Goal: Check status: Check status

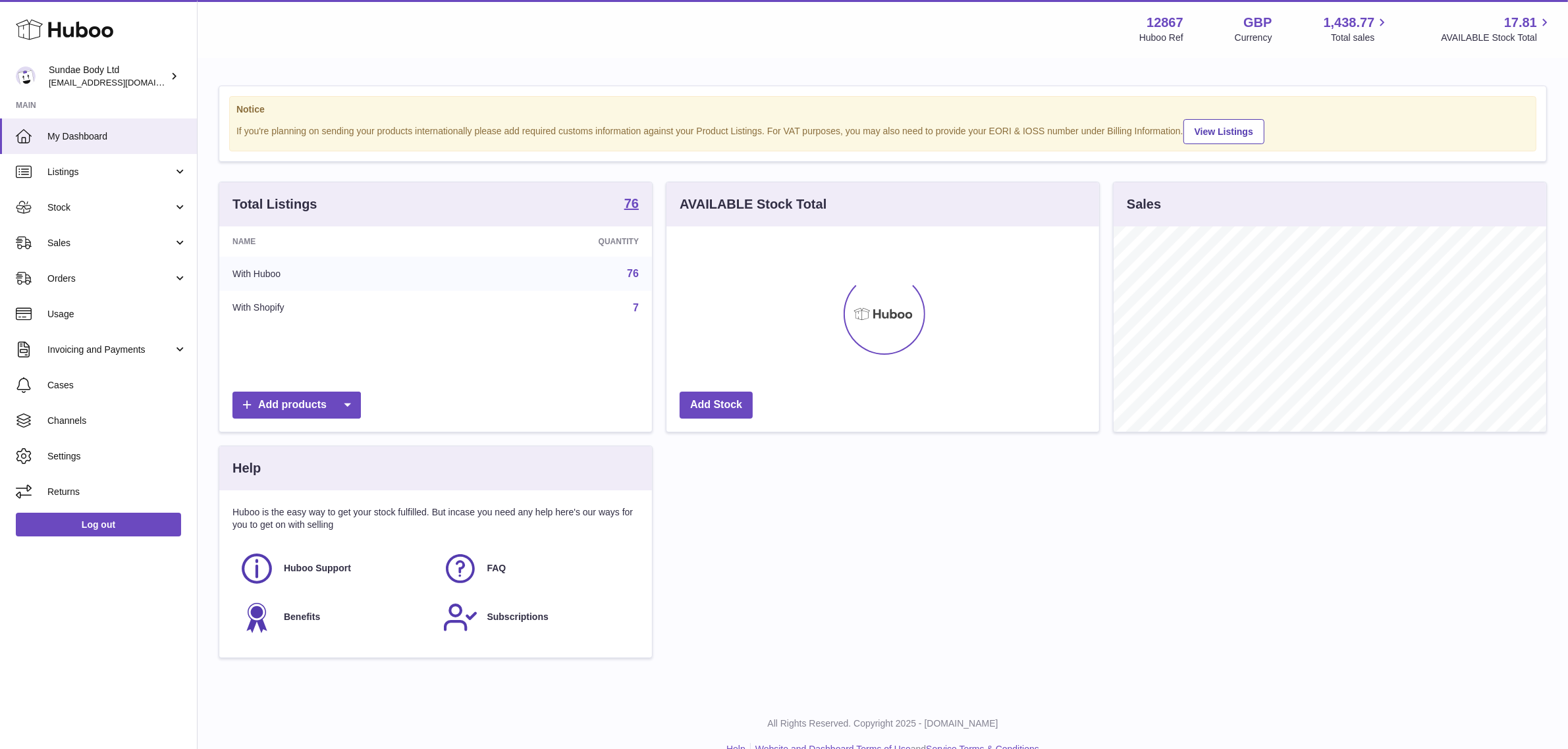
scroll to position [658133, 658001]
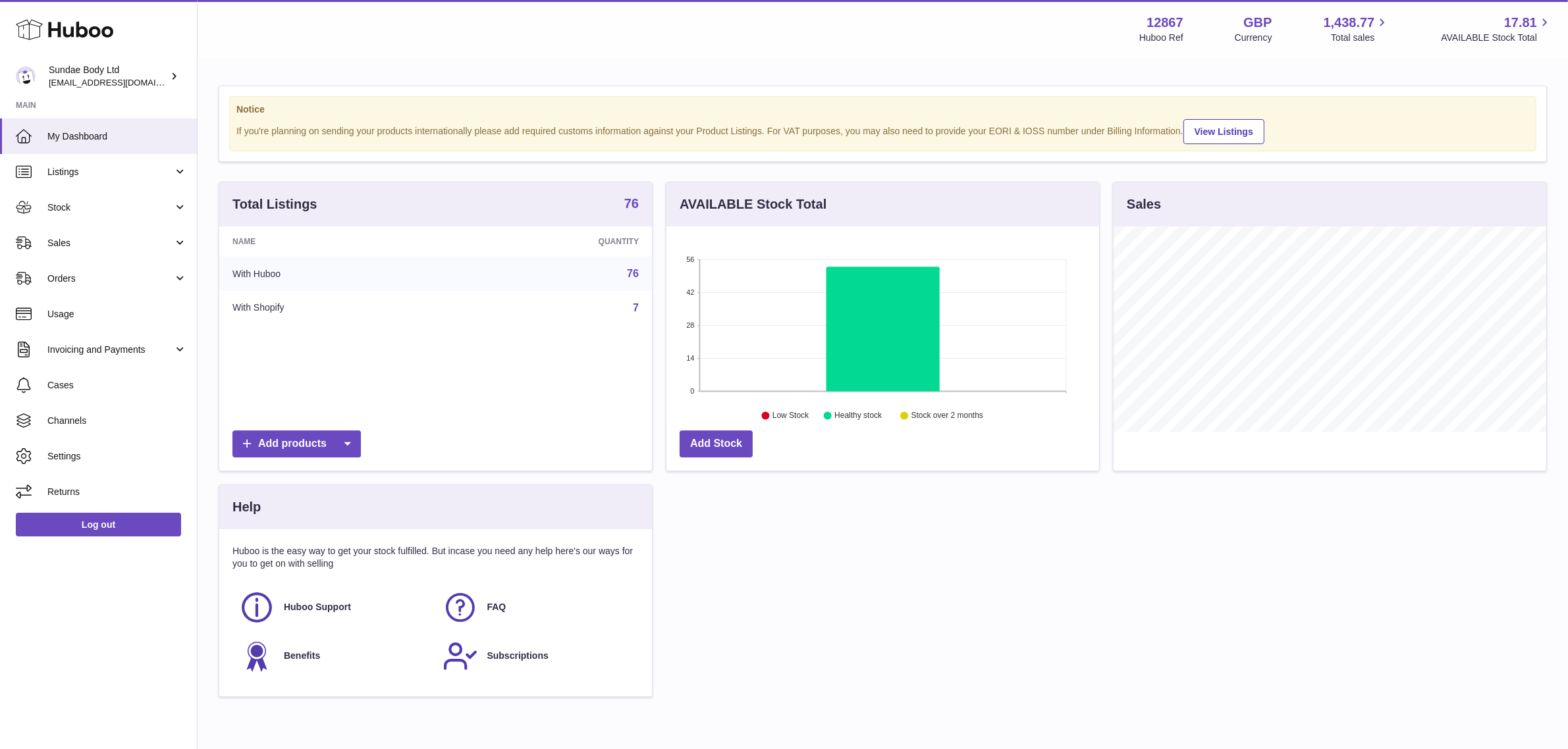
click at [625, 199] on strong "76" at bounding box center [632, 203] width 14 height 13
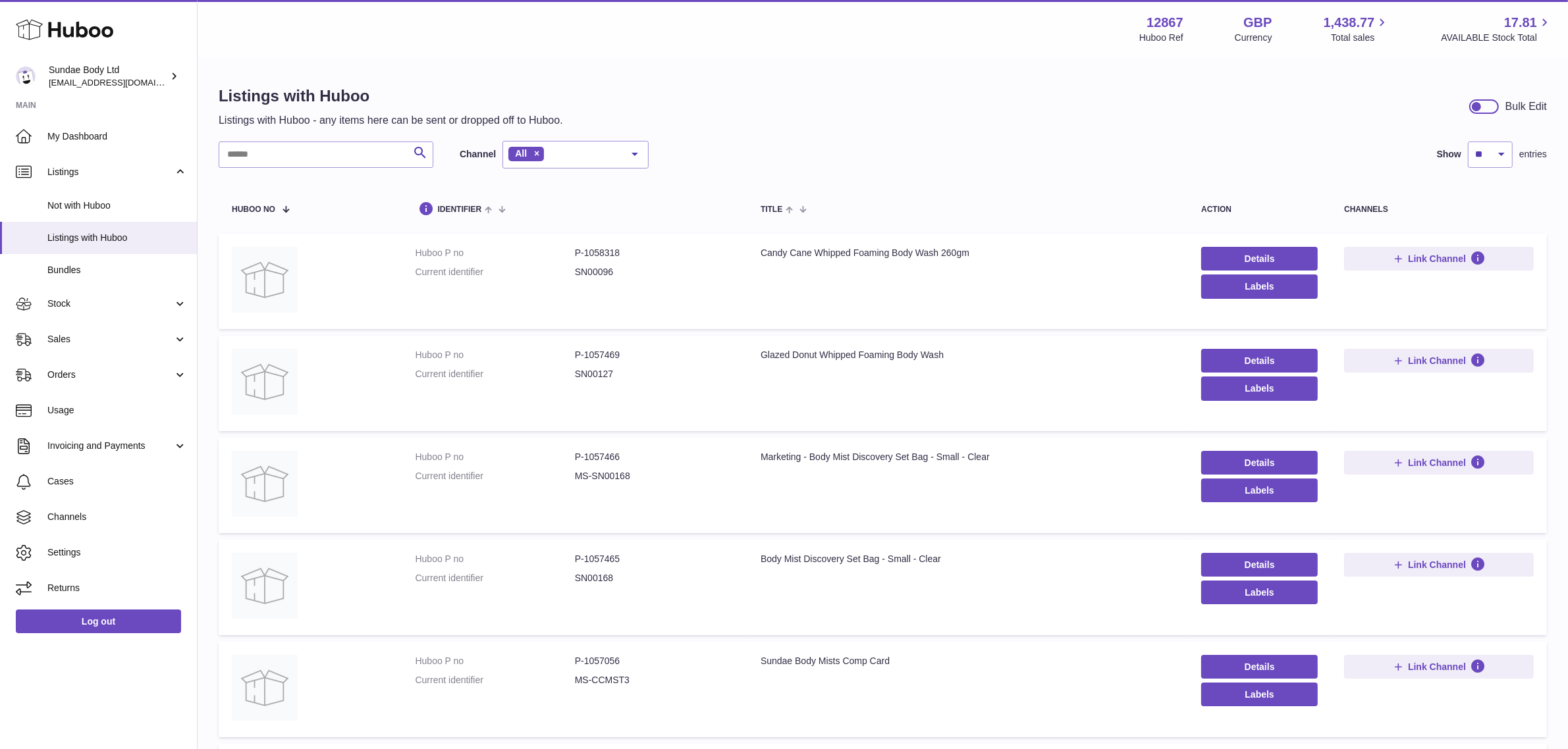
click at [815, 254] on div "Candy Cane Whipped Foaming Body Wash 260gm" at bounding box center [967, 253] width 414 height 12
click at [816, 254] on div "Candy Cane Whipped Foaming Body Wash 260gm" at bounding box center [967, 253] width 414 height 12
click at [947, 150] on div "Search Channel All All eBay Amazon Shopify Woocommerce Etsy No elements found. …" at bounding box center [882, 155] width 1328 height 27
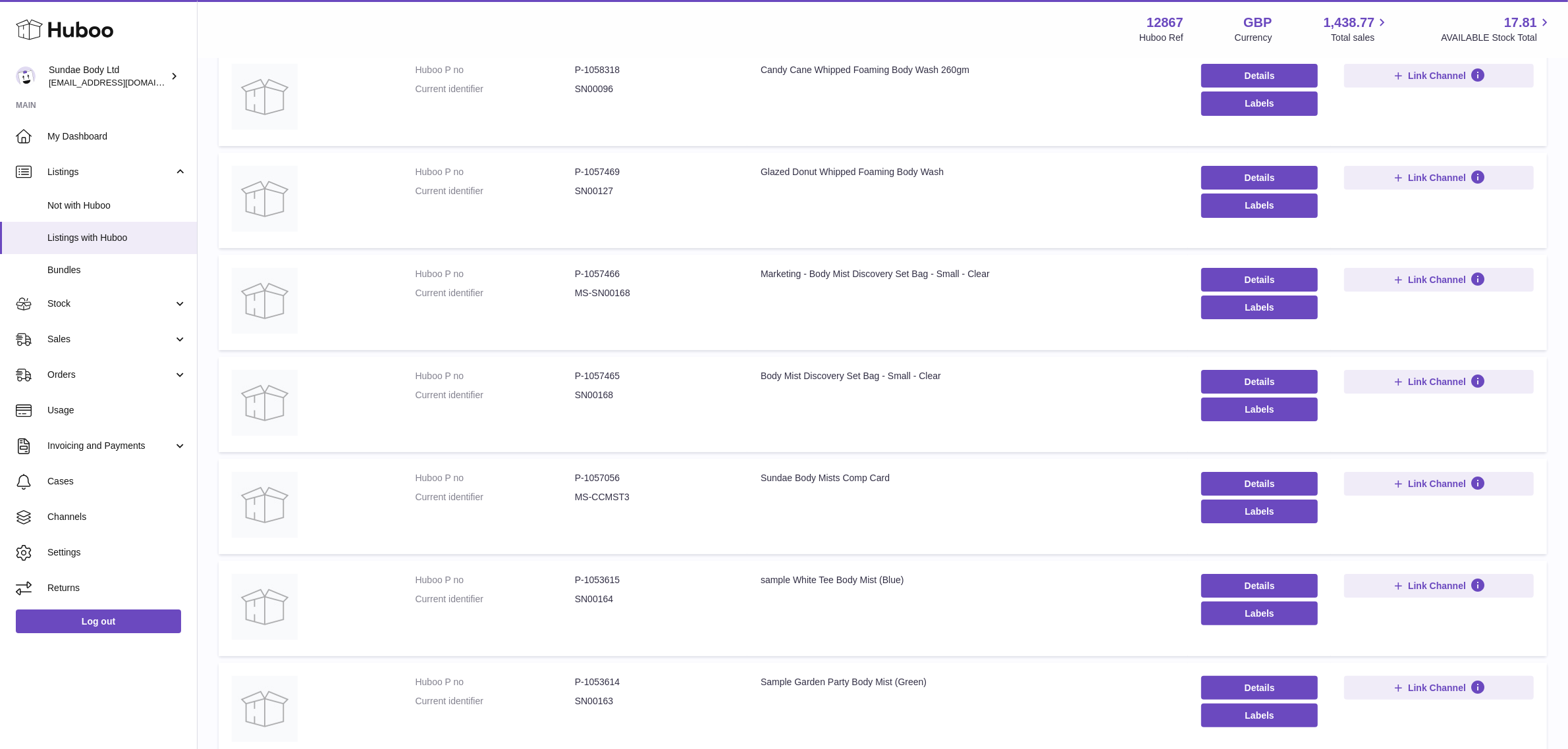
scroll to position [192, 0]
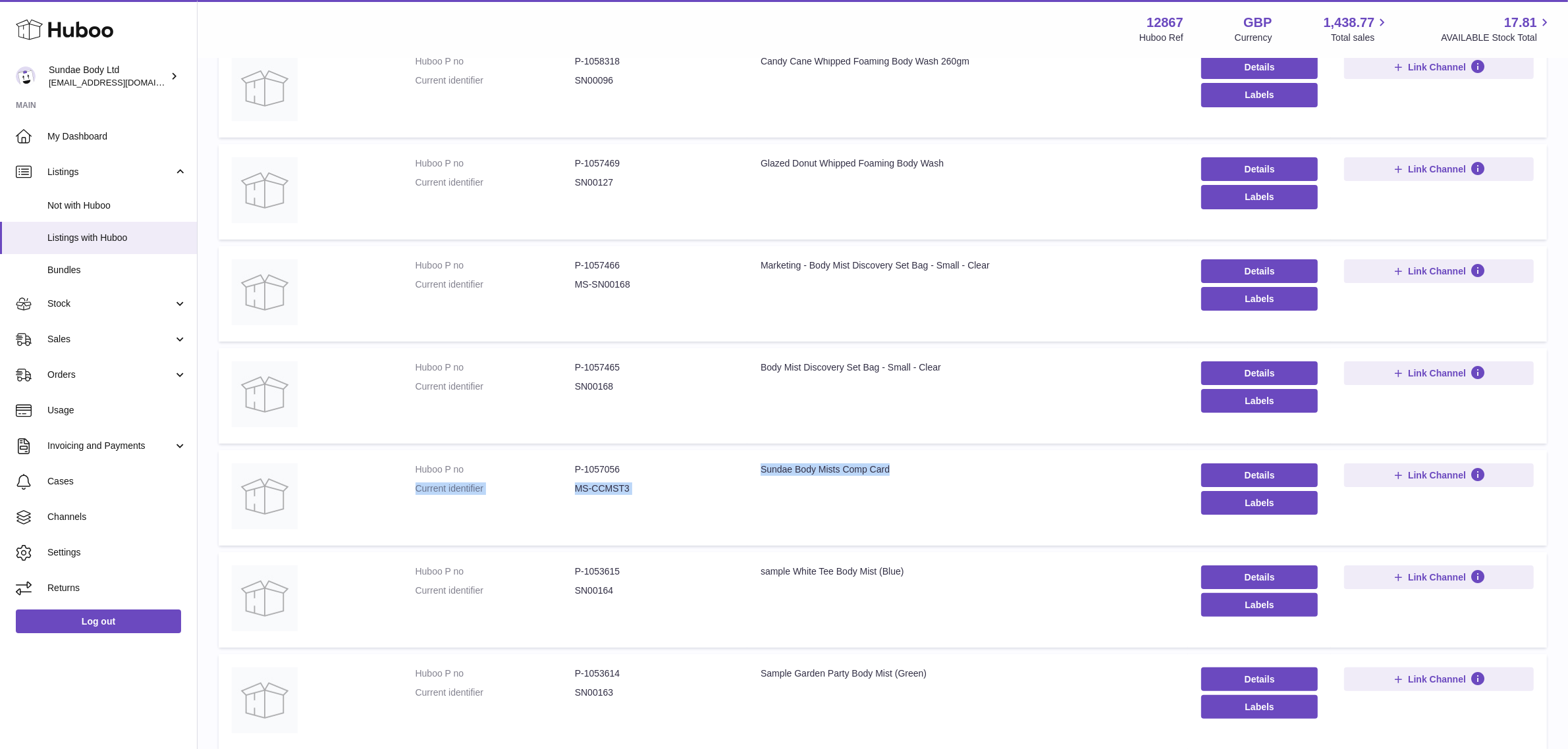
drag, startPoint x: 732, startPoint y: 467, endPoint x: 917, endPoint y: 471, distance: 185.0
click at [917, 471] on tr "Huboo P no P-1057056 Current identifier MS-CCMST3 Title Sundae Body Mists Comp …" at bounding box center [882, 498] width 1328 height 95
click at [917, 471] on div "Sundae Body Mists Comp Card" at bounding box center [967, 470] width 414 height 12
drag, startPoint x: 907, startPoint y: 471, endPoint x: 751, endPoint y: 472, distance: 156.0
click at [751, 472] on td "Title Sundae Body Mists Comp Card" at bounding box center [967, 498] width 441 height 95
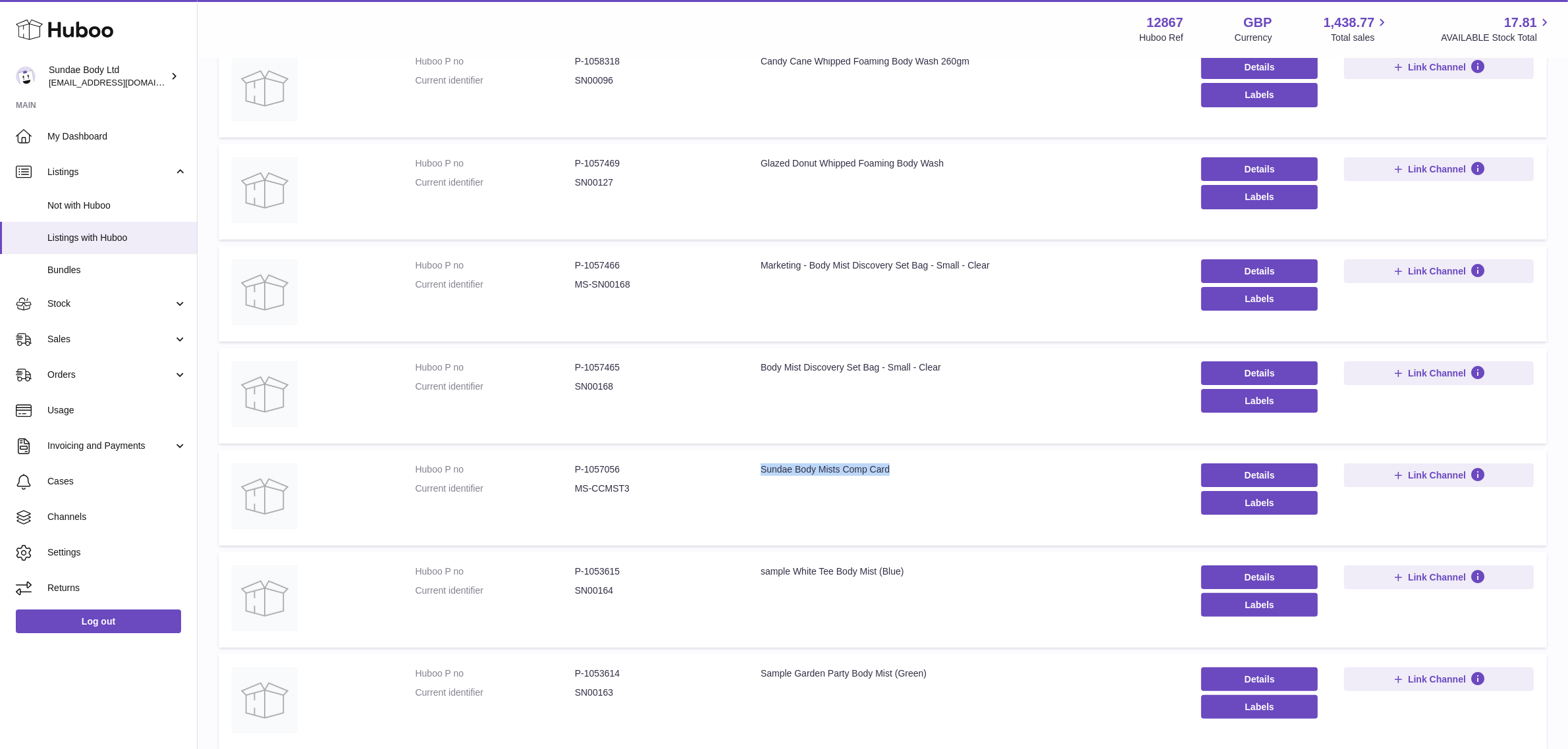
click at [937, 497] on td "Title Sundae Body Mists Comp Card" at bounding box center [967, 498] width 441 height 95
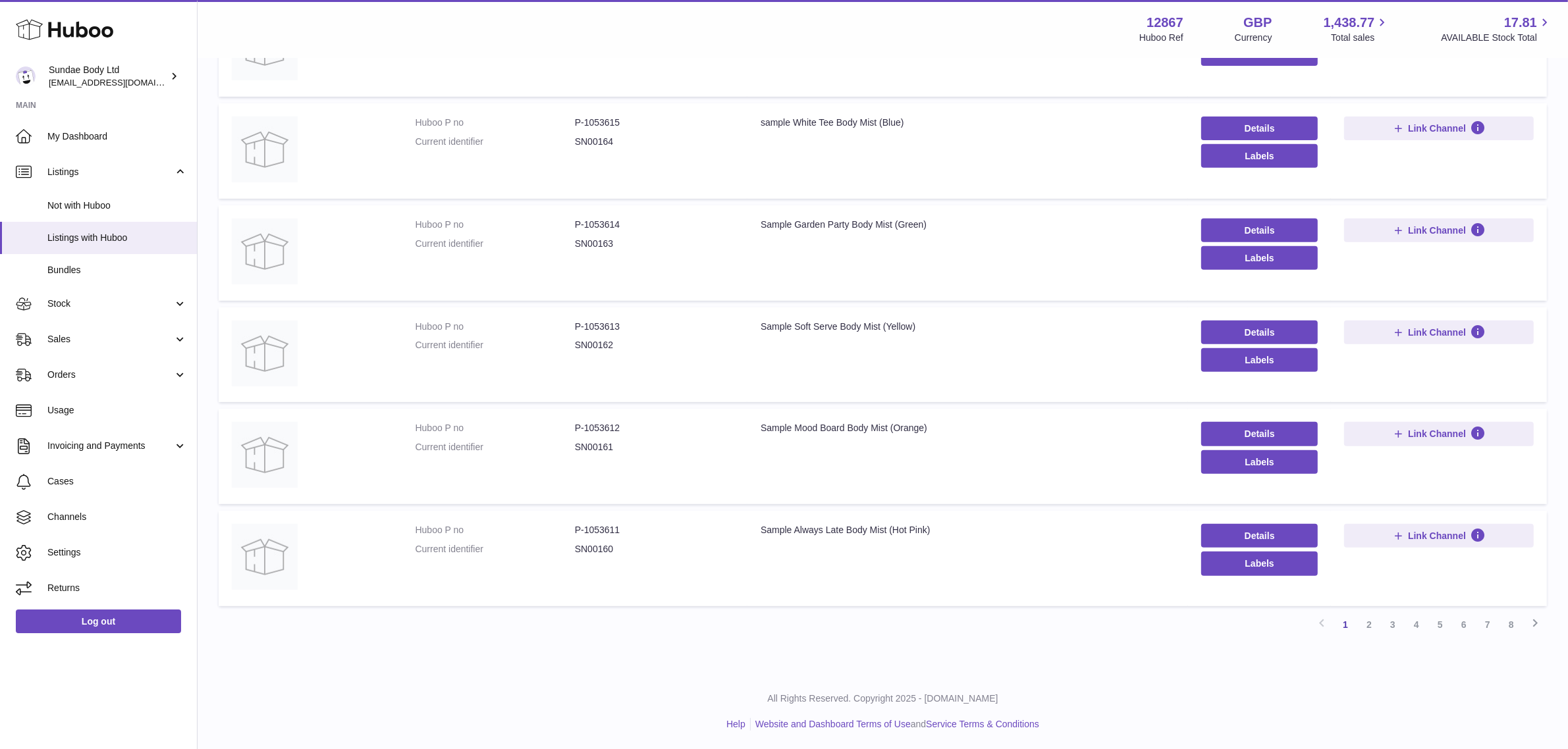
scroll to position [643, 0]
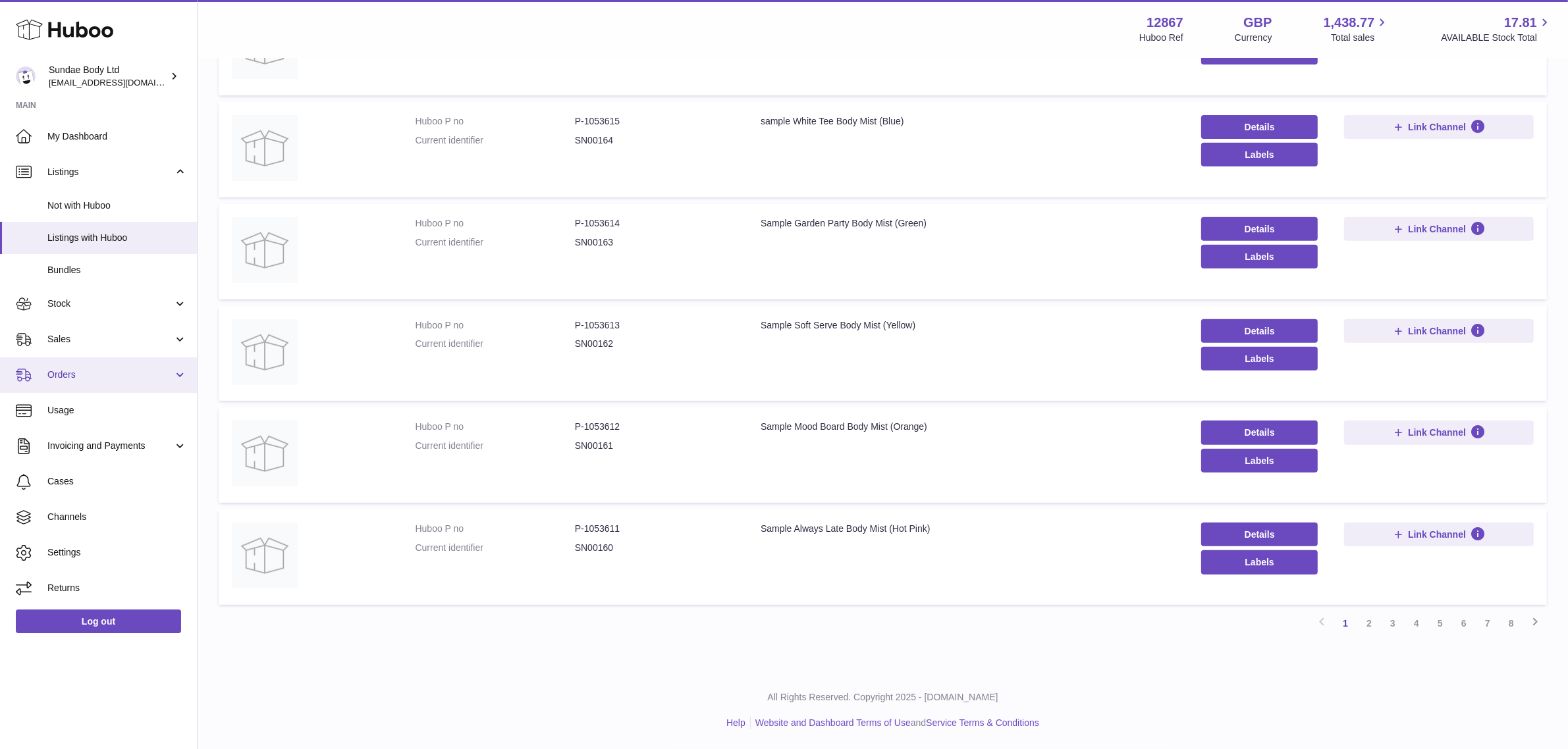
click at [116, 379] on span "Orders" at bounding box center [110, 374] width 125 height 12
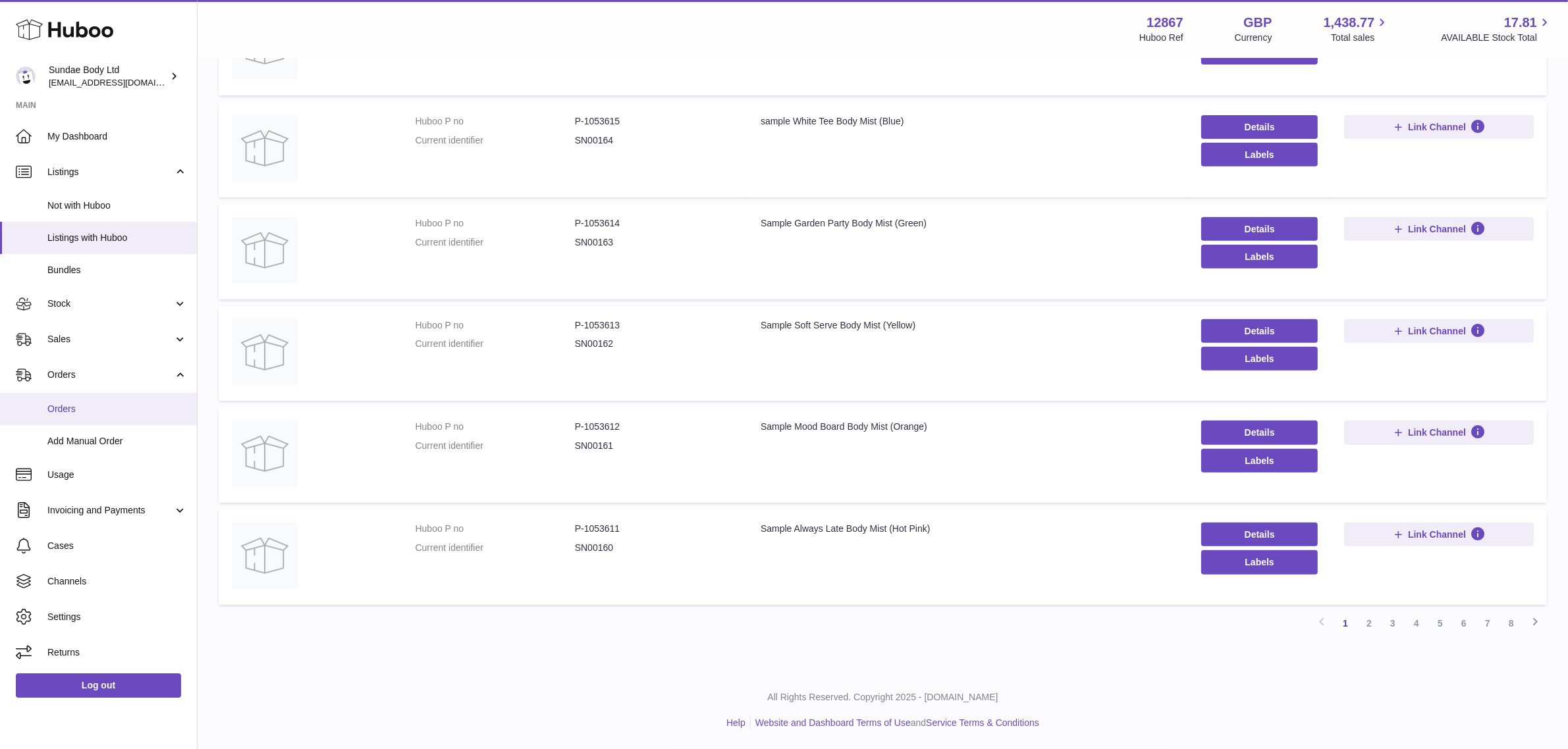
click at [107, 395] on link "Orders" at bounding box center [98, 409] width 197 height 33
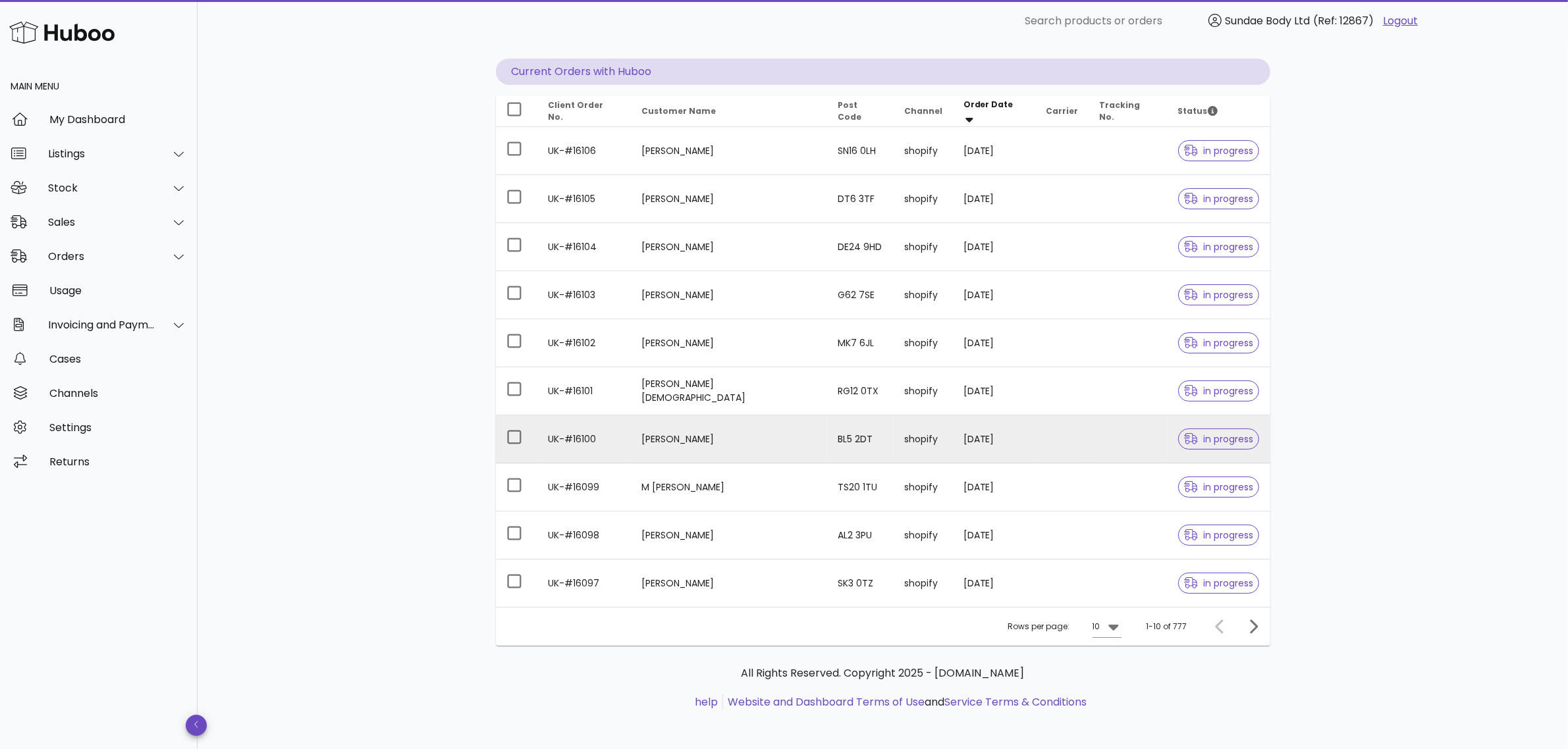
scroll to position [117, 0]
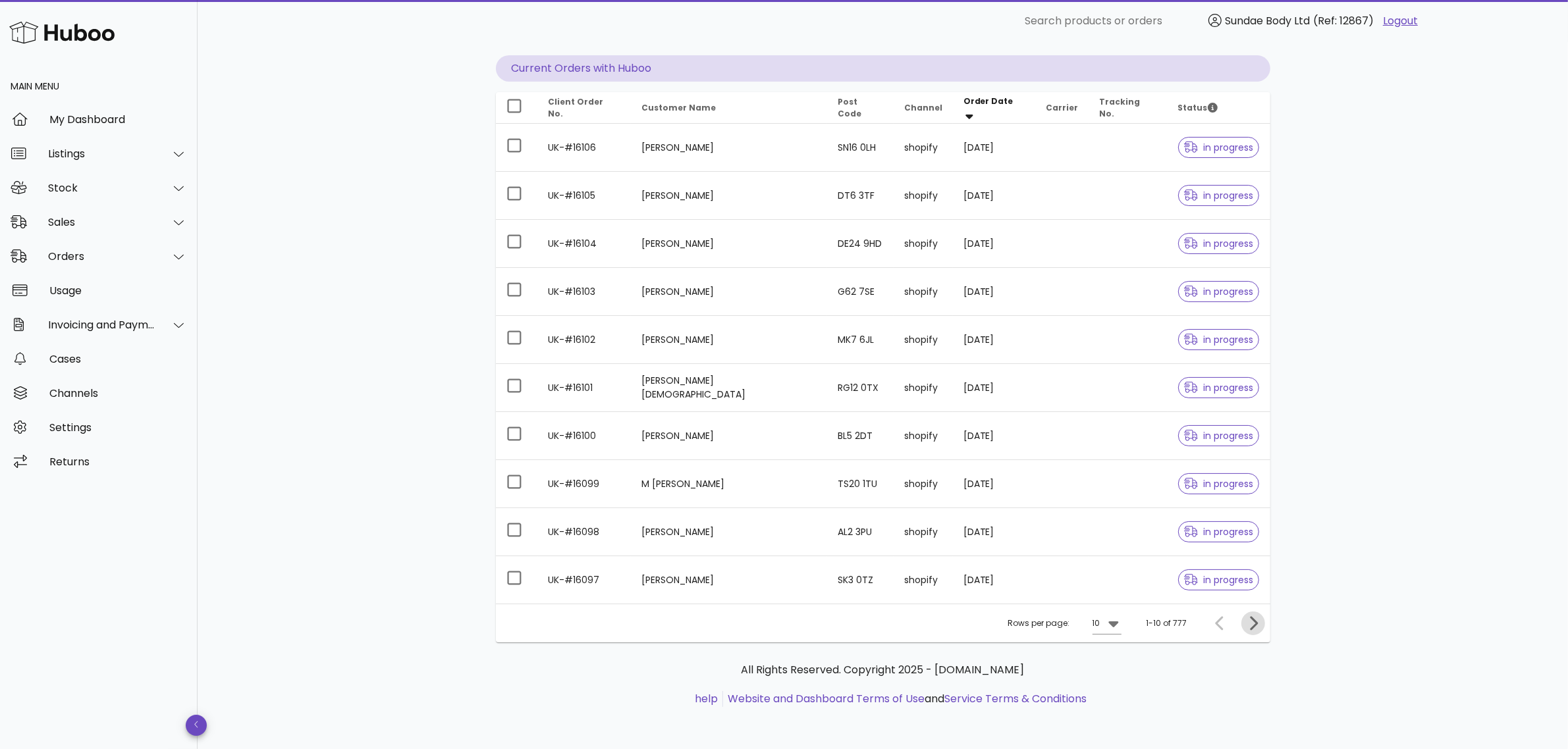
click at [1251, 614] on button "Next page" at bounding box center [1253, 623] width 24 height 24
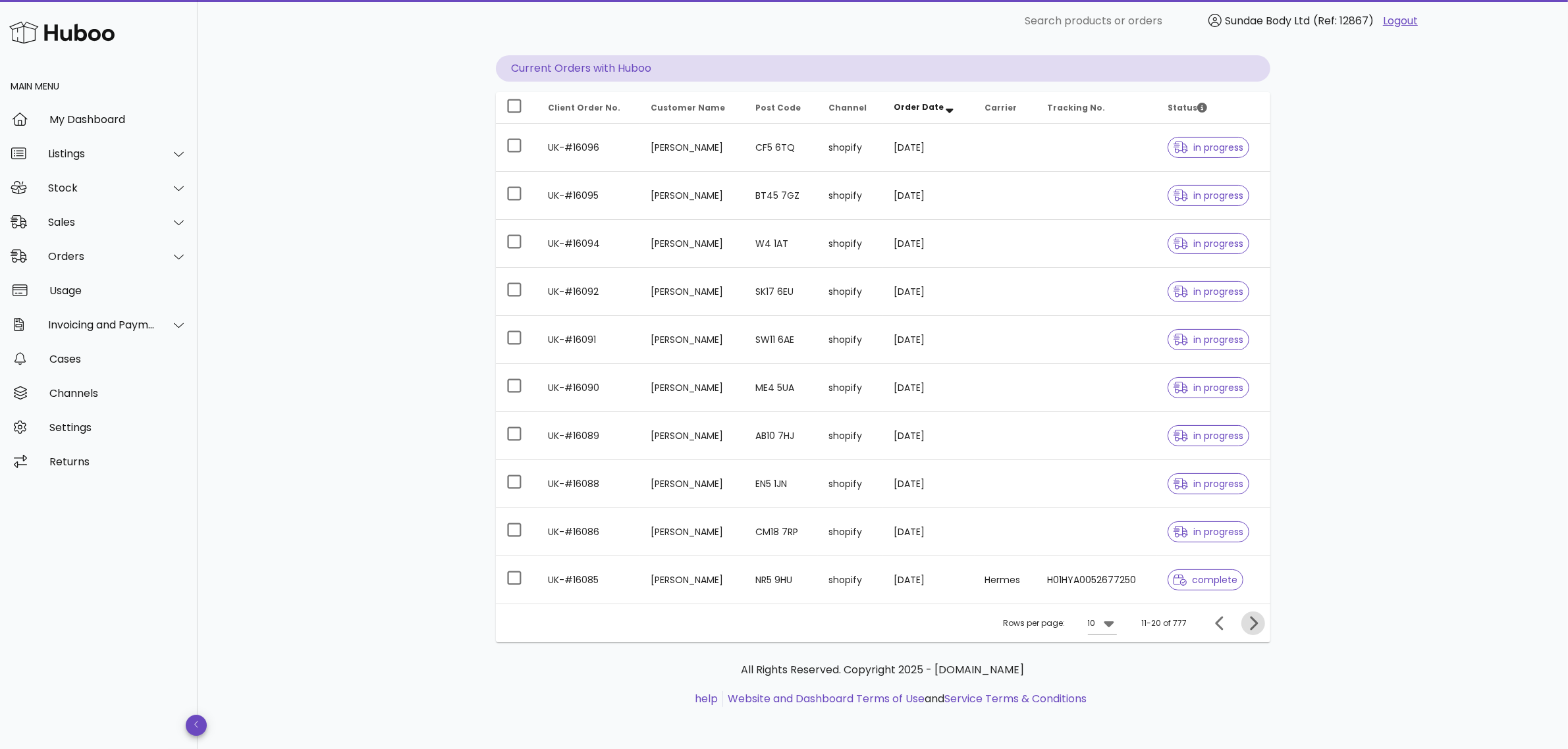
click at [1261, 632] on span "Next page" at bounding box center [1253, 624] width 24 height 16
click at [1248, 619] on icon "Next page" at bounding box center [1253, 624] width 16 height 16
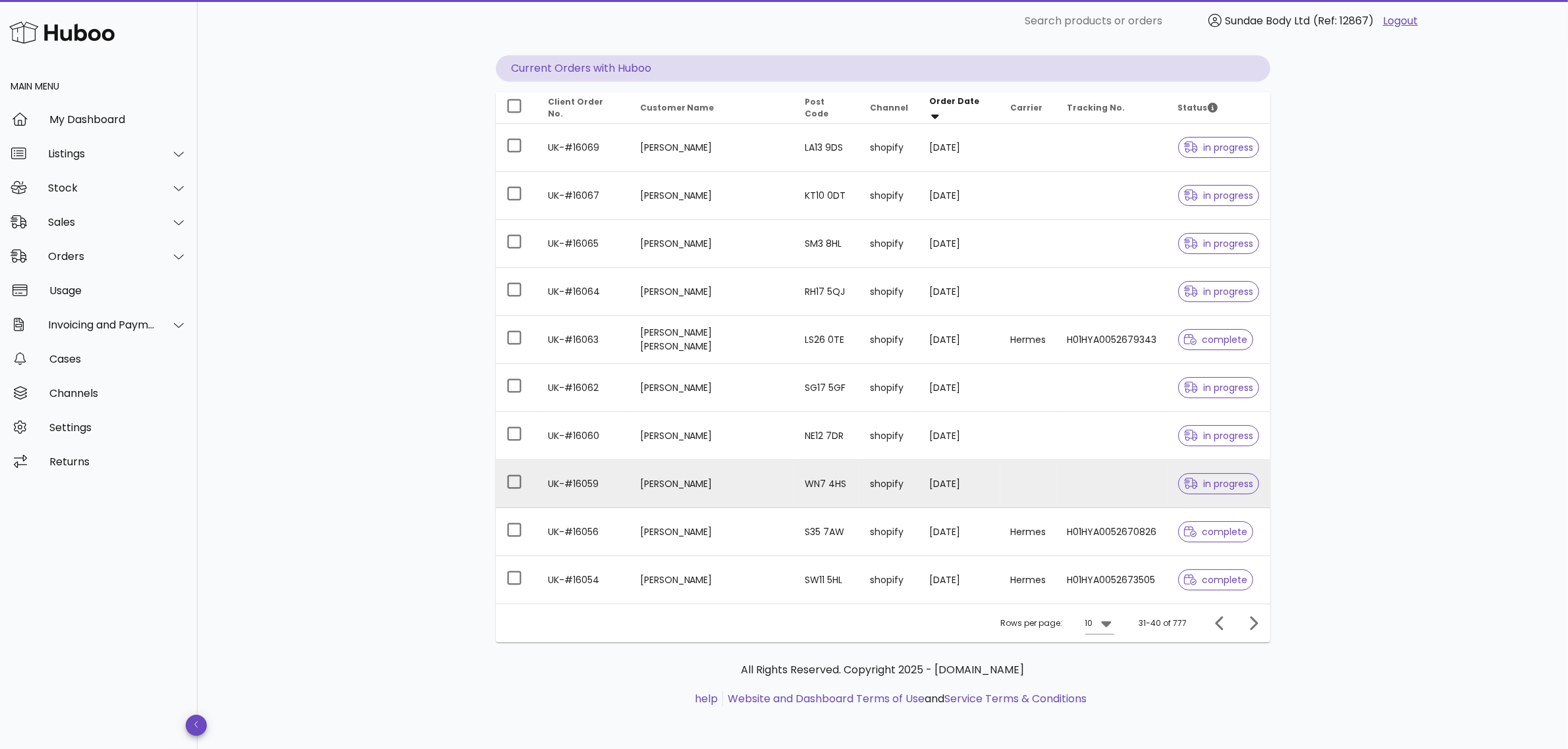
click at [703, 500] on td "Kate Robinson" at bounding box center [712, 484] width 164 height 48
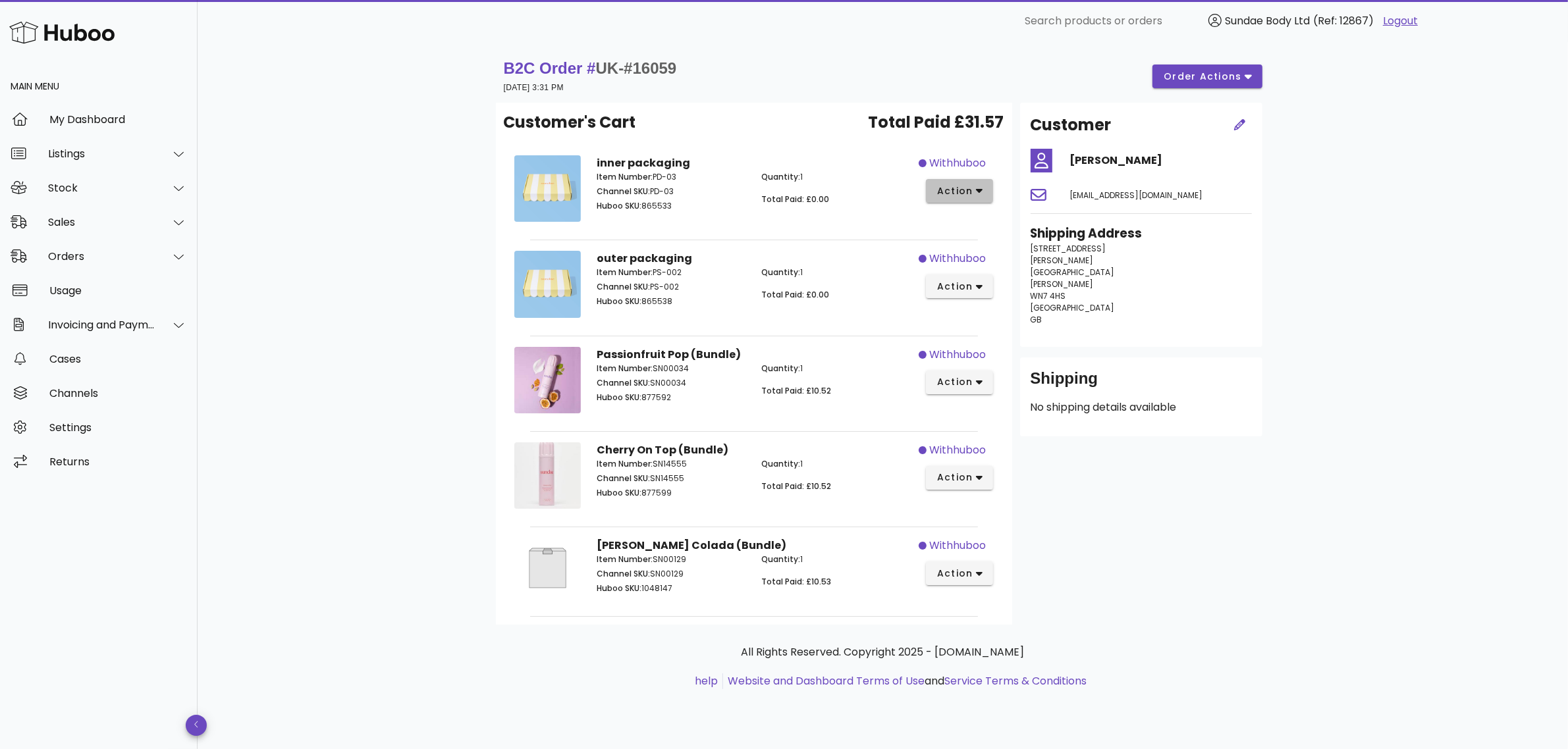
click at [965, 189] on span "action" at bounding box center [955, 192] width 37 height 14
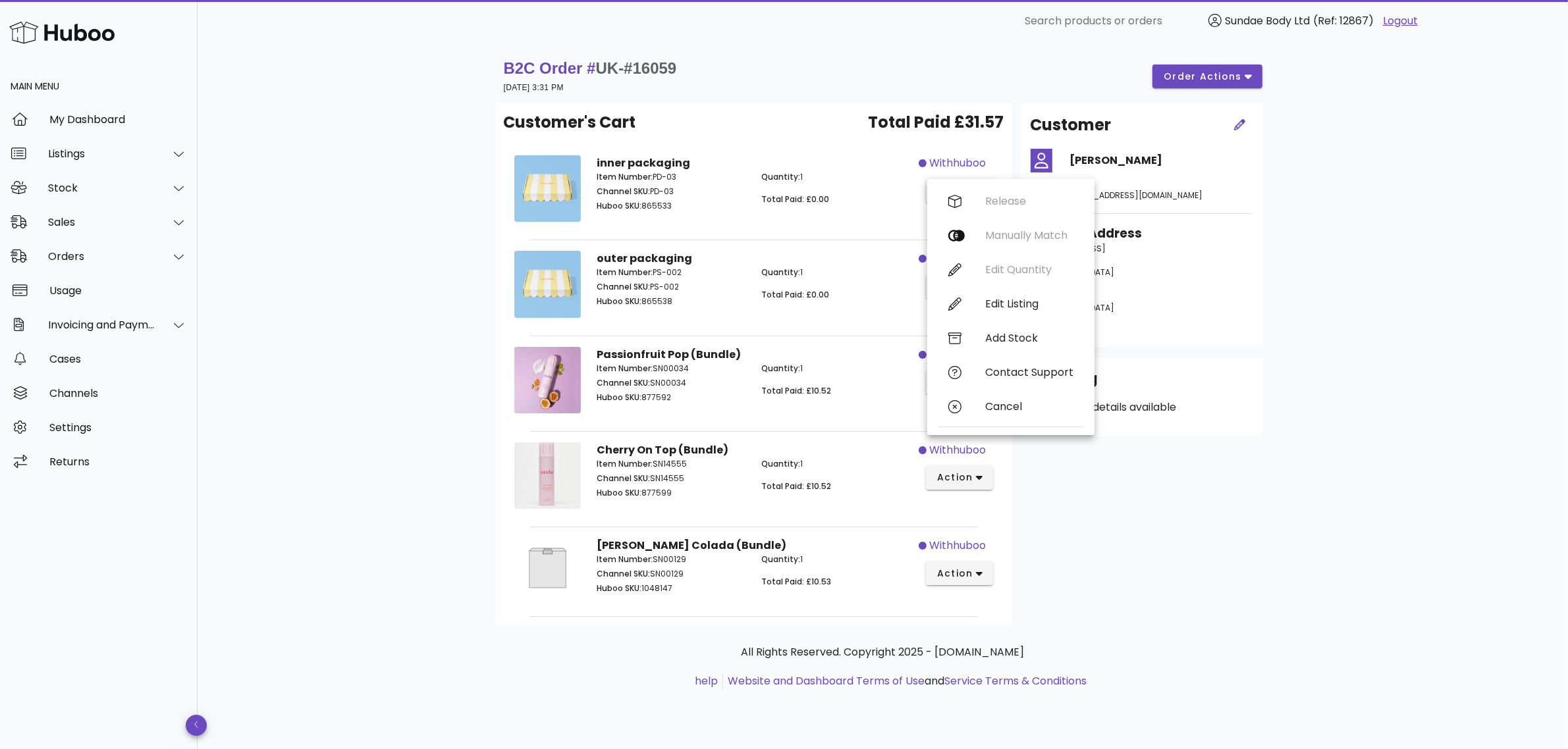
click at [480, 240] on div "B2C Order # UK-#16059 02 October 2025 at 3:31 PM order actions Customer's Cart …" at bounding box center [882, 387] width 837 height 689
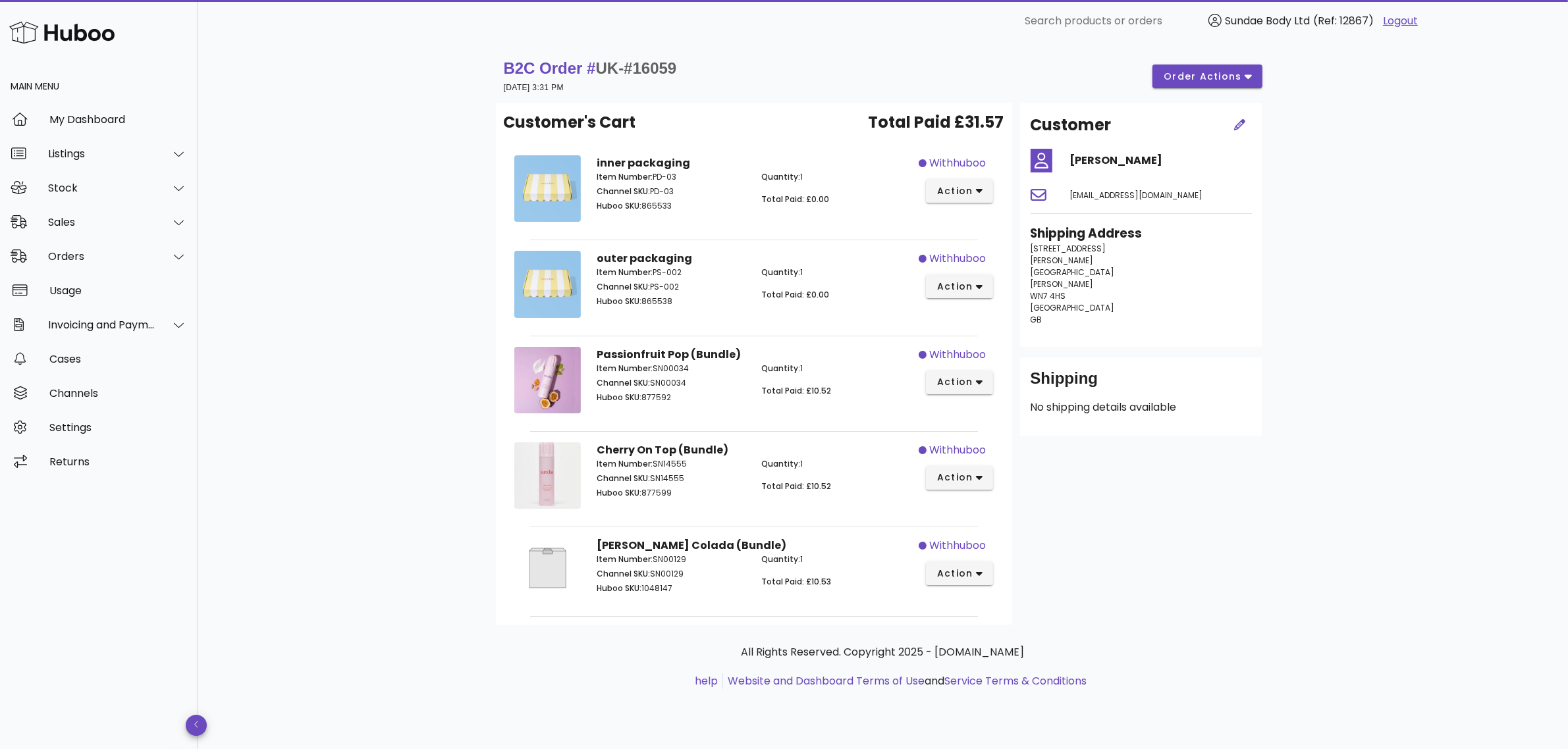
drag, startPoint x: 1490, startPoint y: 131, endPoint x: 1360, endPoint y: 91, distance: 136.0
click at [1486, 135] on div "B2C Order # UK-#16059 02 October 2025 at 3:31 PM order actions Customer's Cart …" at bounding box center [882, 396] width 1370 height 707
click at [495, 64] on div "B2C Order # UK-#16059 02 October 2025 at 3:31 PM order actions Customer's Cart …" at bounding box center [882, 387] width 837 height 689
click at [518, 69] on strong "B2C Order # UK-#16059" at bounding box center [590, 68] width 173 height 18
click at [77, 252] on div "Orders" at bounding box center [101, 256] width 107 height 12
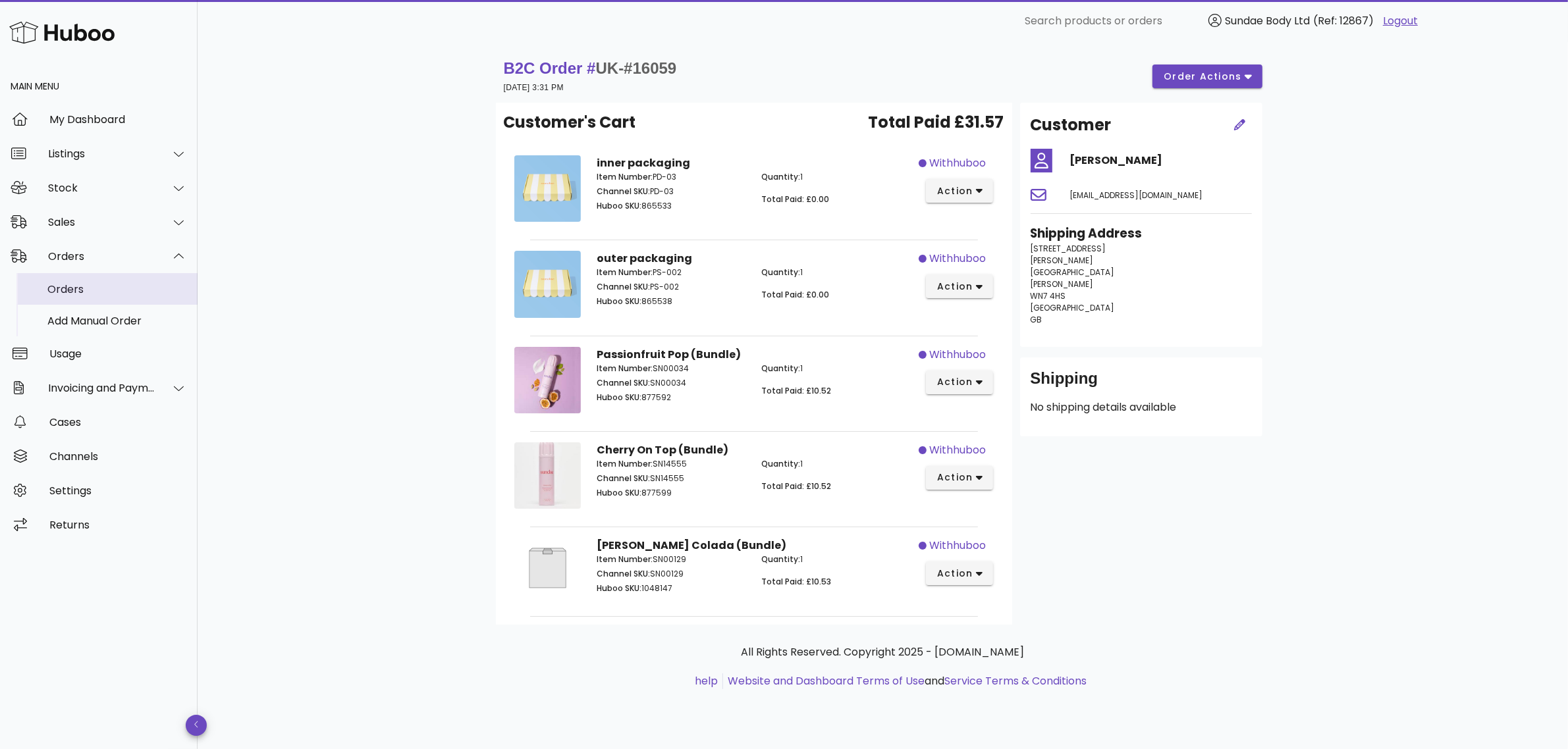
click at [95, 284] on div "Orders" at bounding box center [117, 290] width 140 height 12
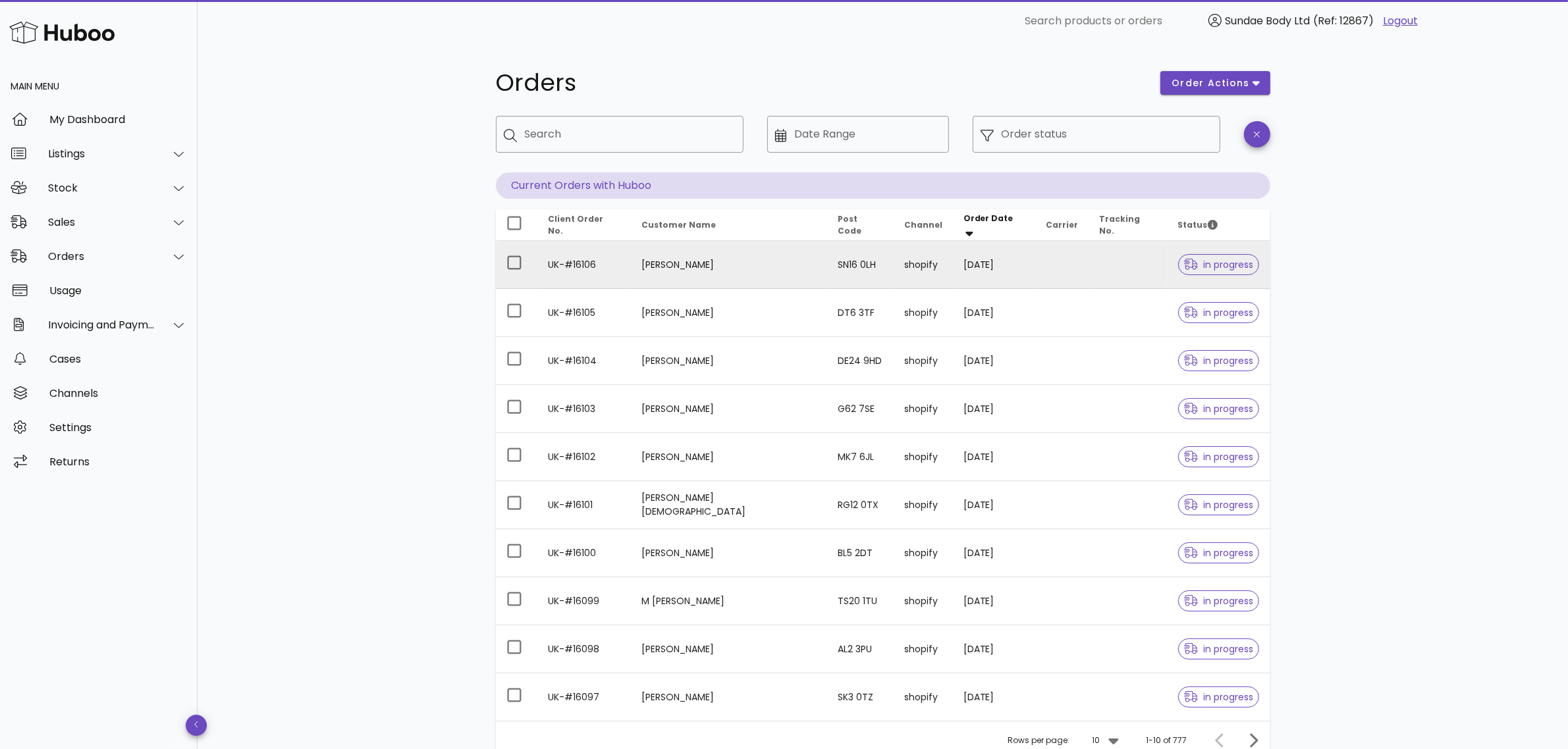
click at [708, 265] on td "Alexandra Butler" at bounding box center [729, 265] width 196 height 48
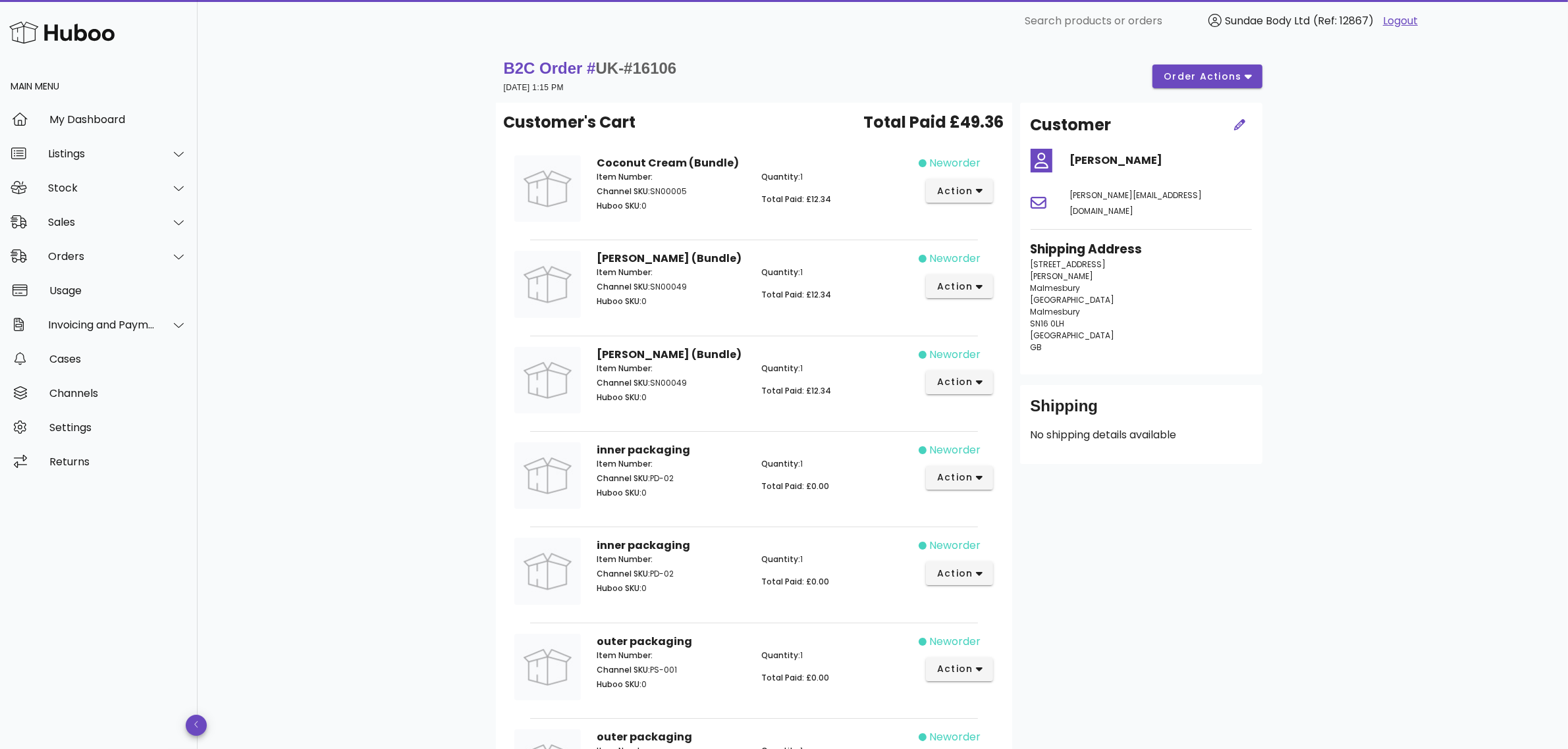
click at [550, 71] on strong "B2C Order # UK-#16106" at bounding box center [590, 68] width 173 height 18
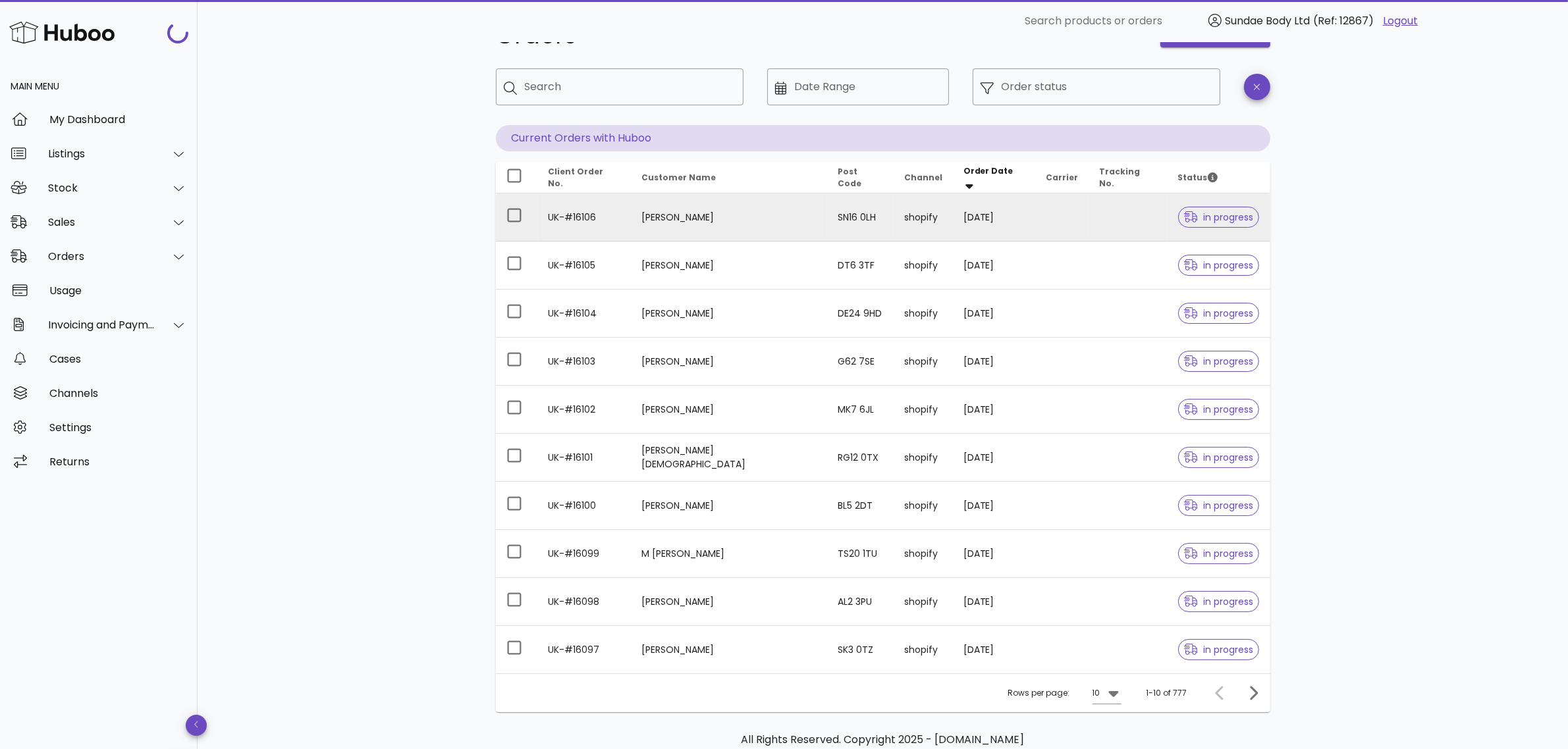
scroll to position [117, 0]
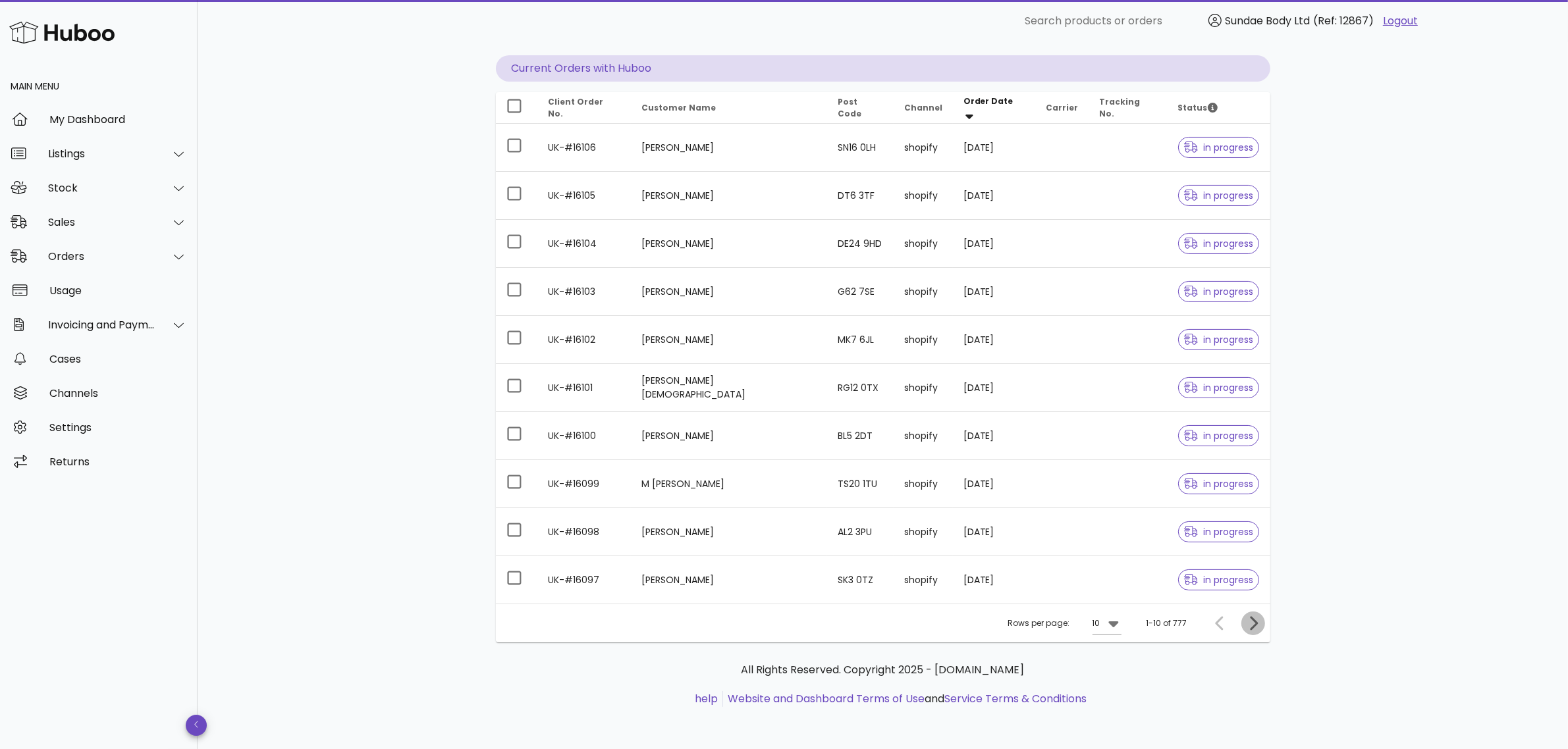
click at [1253, 619] on icon "Next page" at bounding box center [1254, 624] width 8 height 14
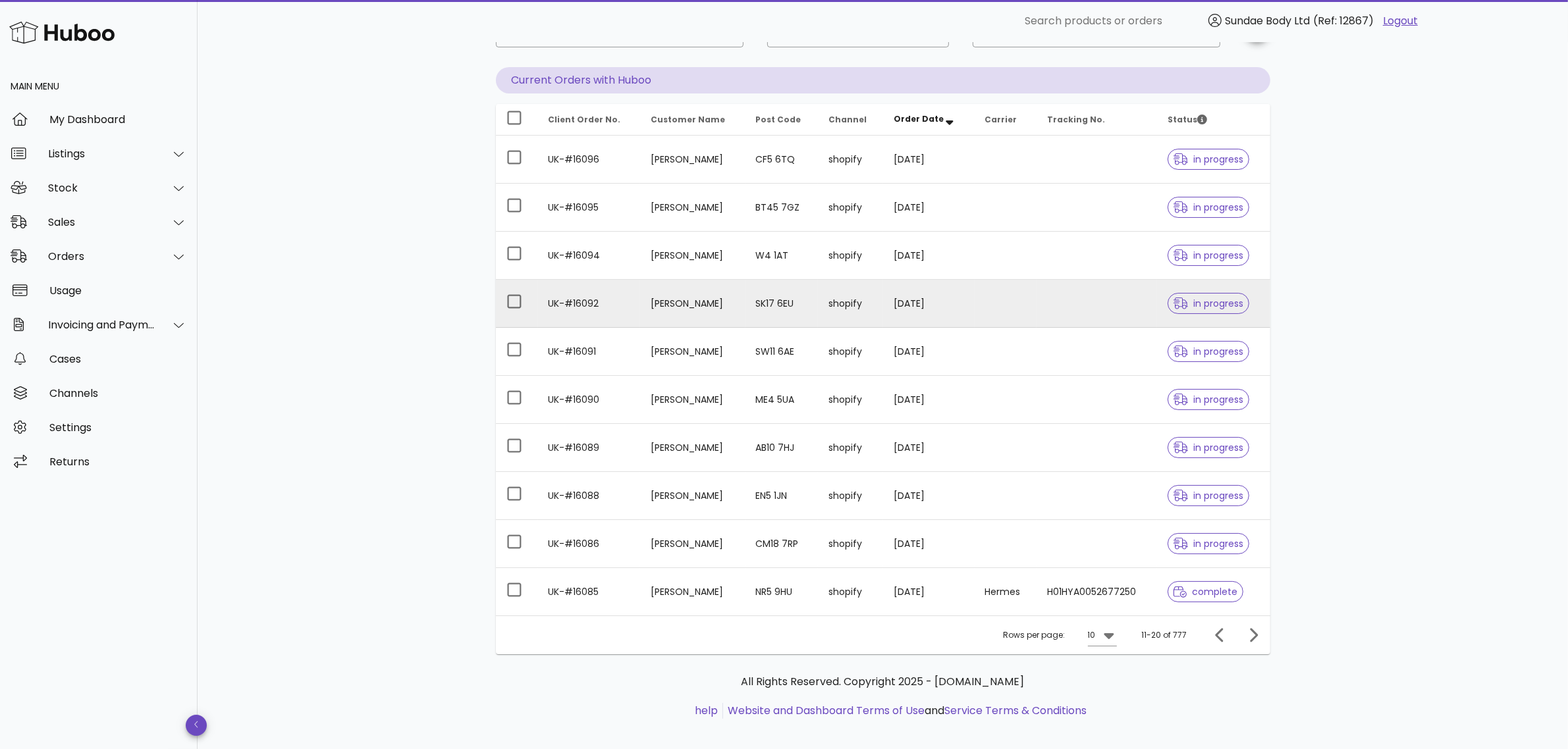
scroll to position [117, 0]
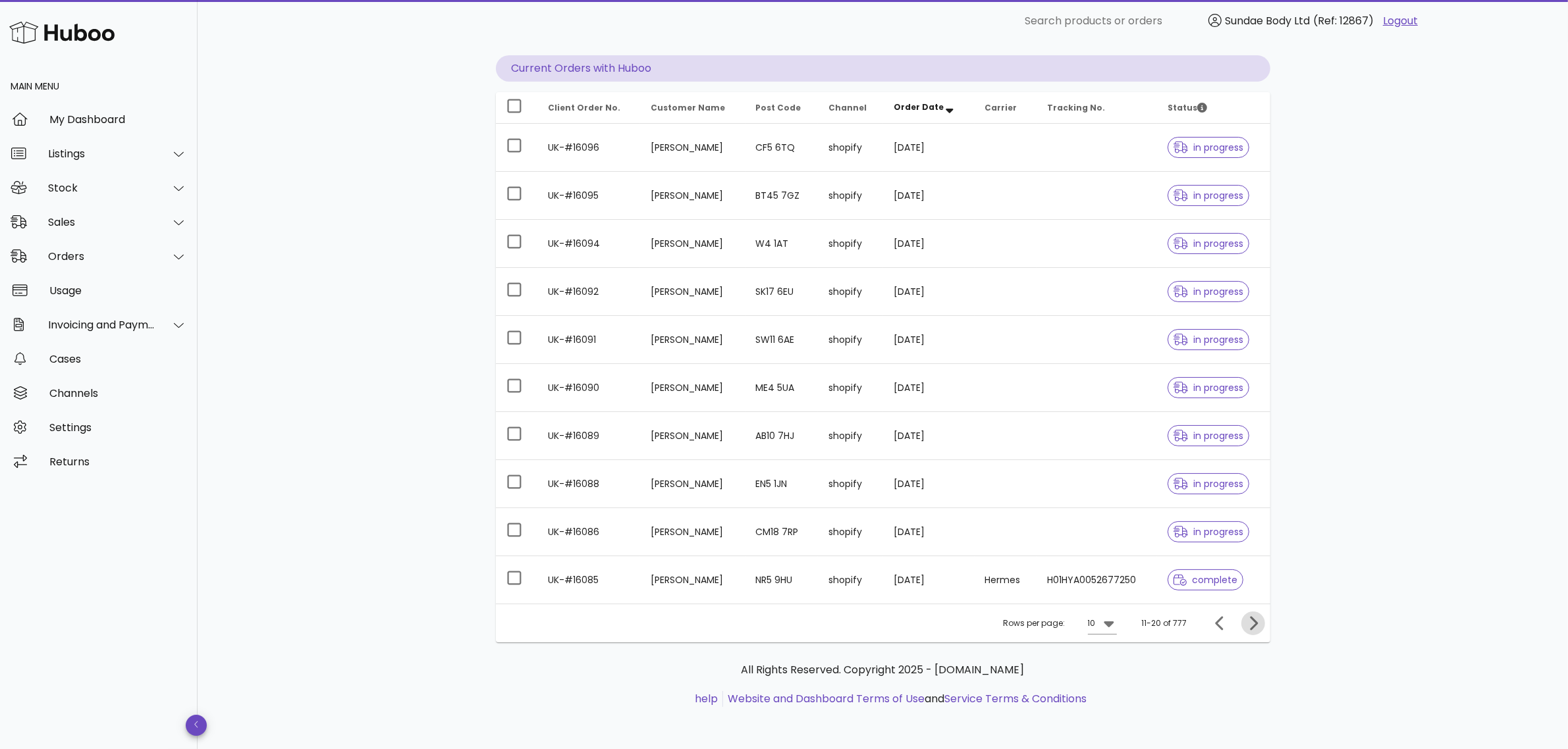
click at [1258, 624] on icon "Next page" at bounding box center [1253, 624] width 16 height 16
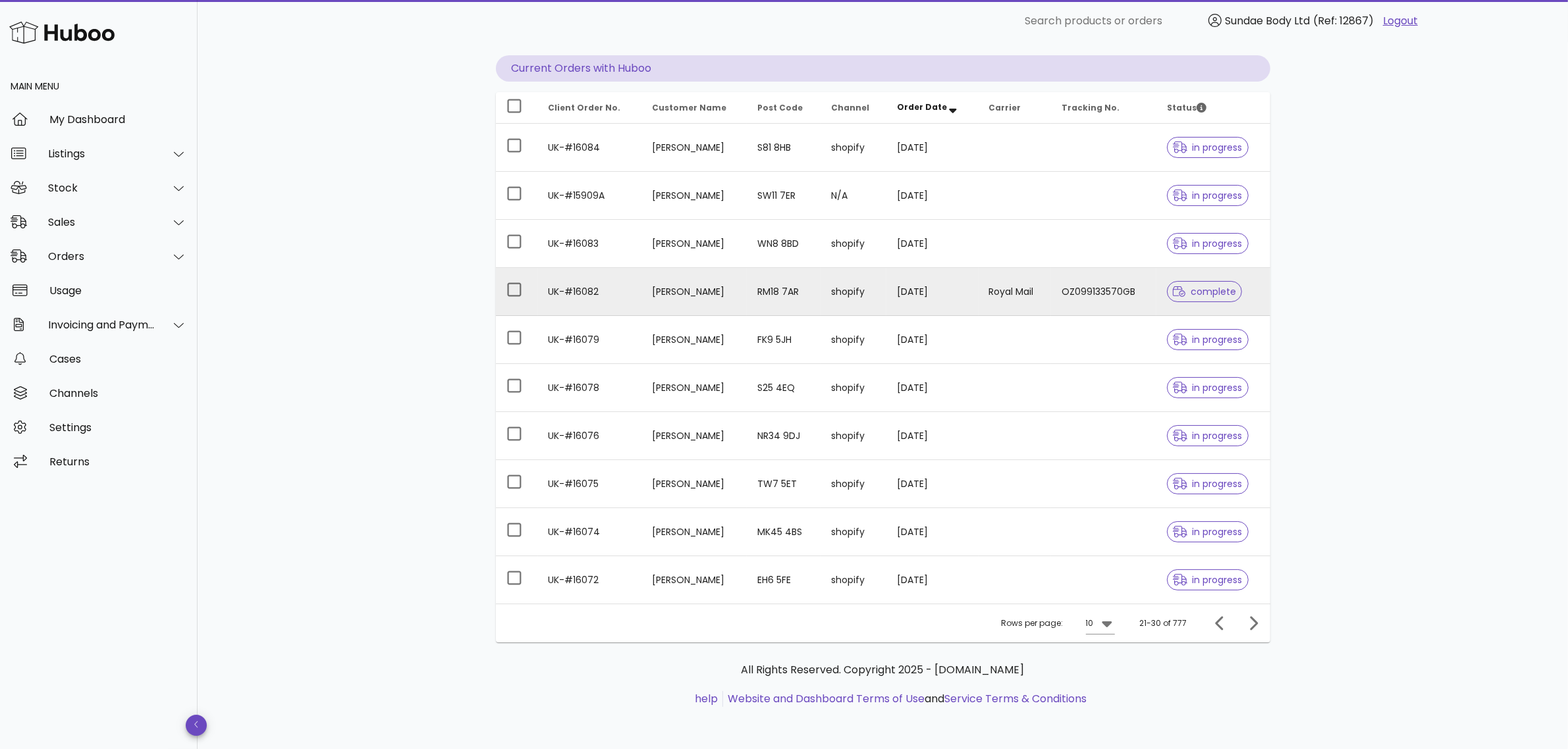
click at [1051, 291] on td "OZ099133570GB" at bounding box center [1103, 291] width 105 height 48
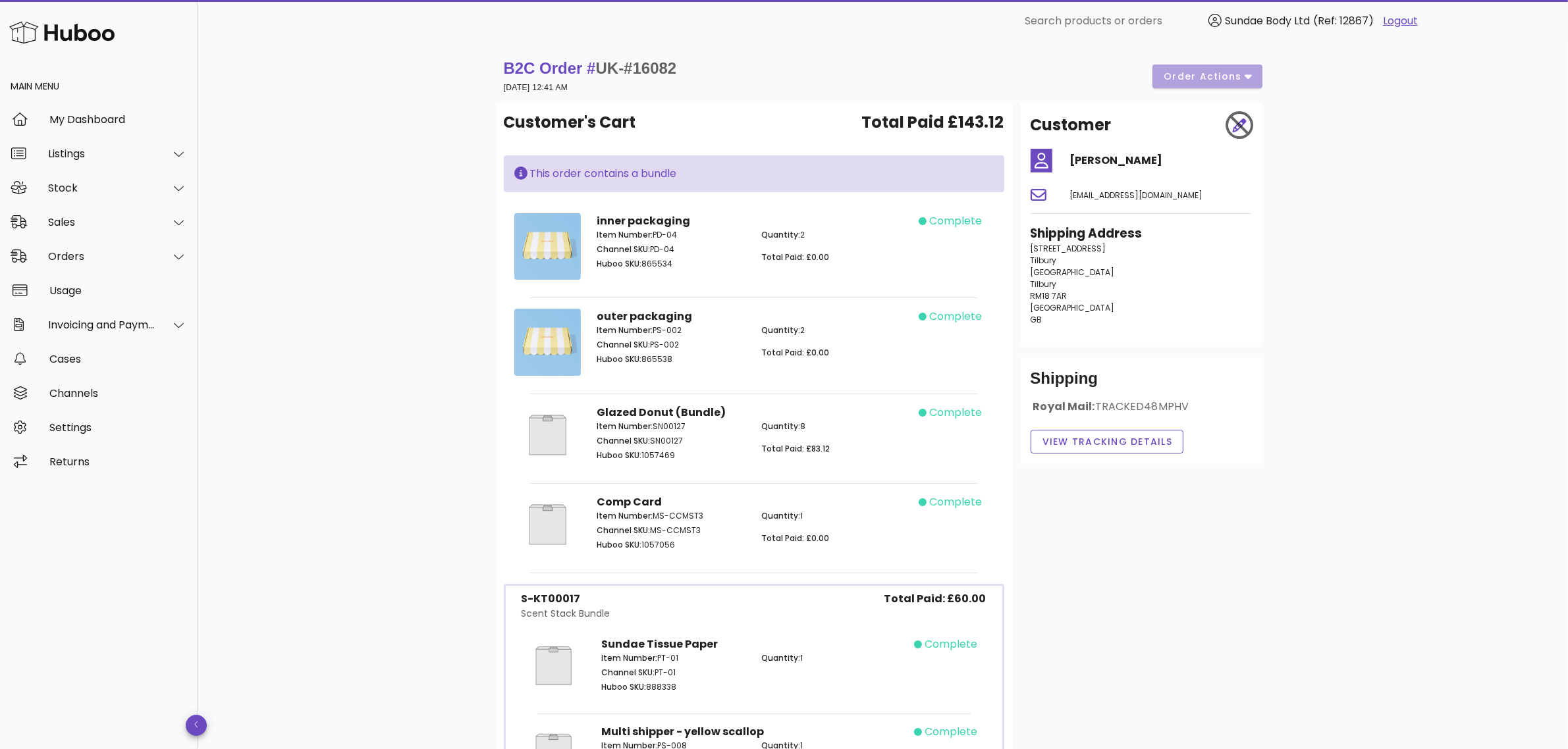
click at [563, 66] on strong "B2C Order # UK-#16082" at bounding box center [590, 68] width 173 height 18
